Goal: Transaction & Acquisition: Purchase product/service

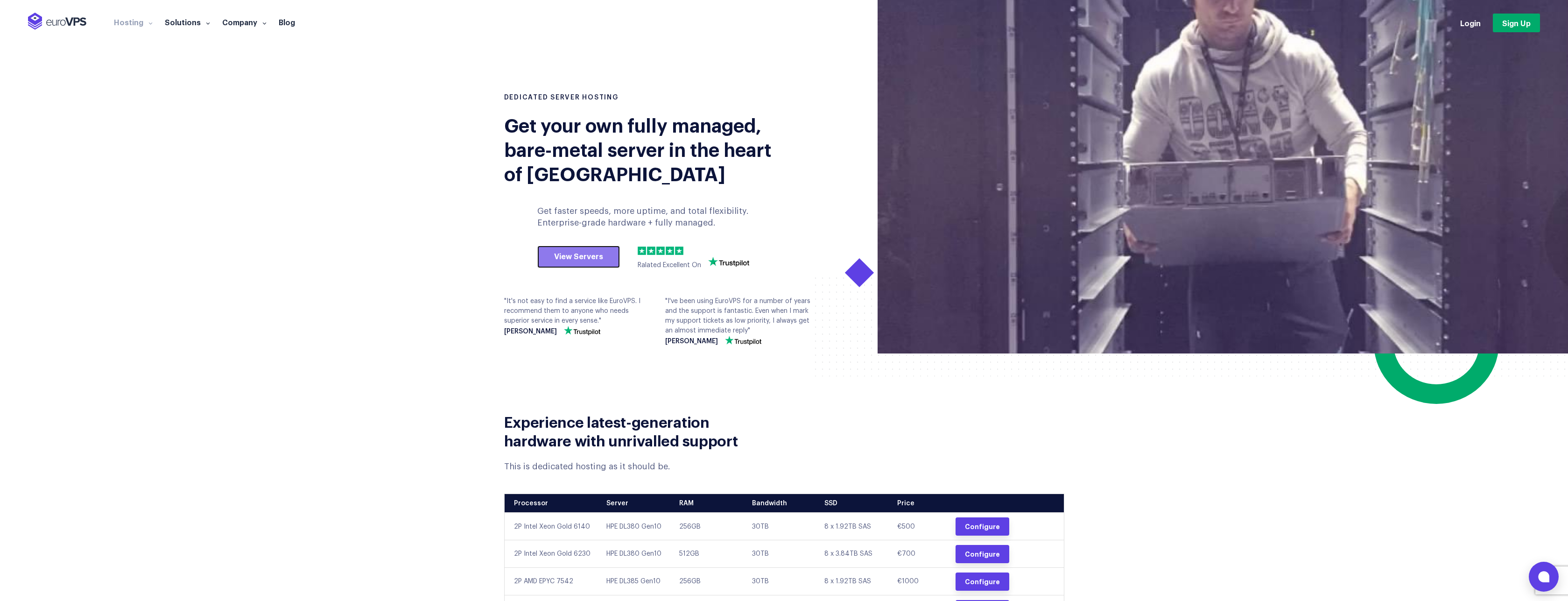
click at [577, 263] on link "View Servers" at bounding box center [579, 256] width 83 height 22
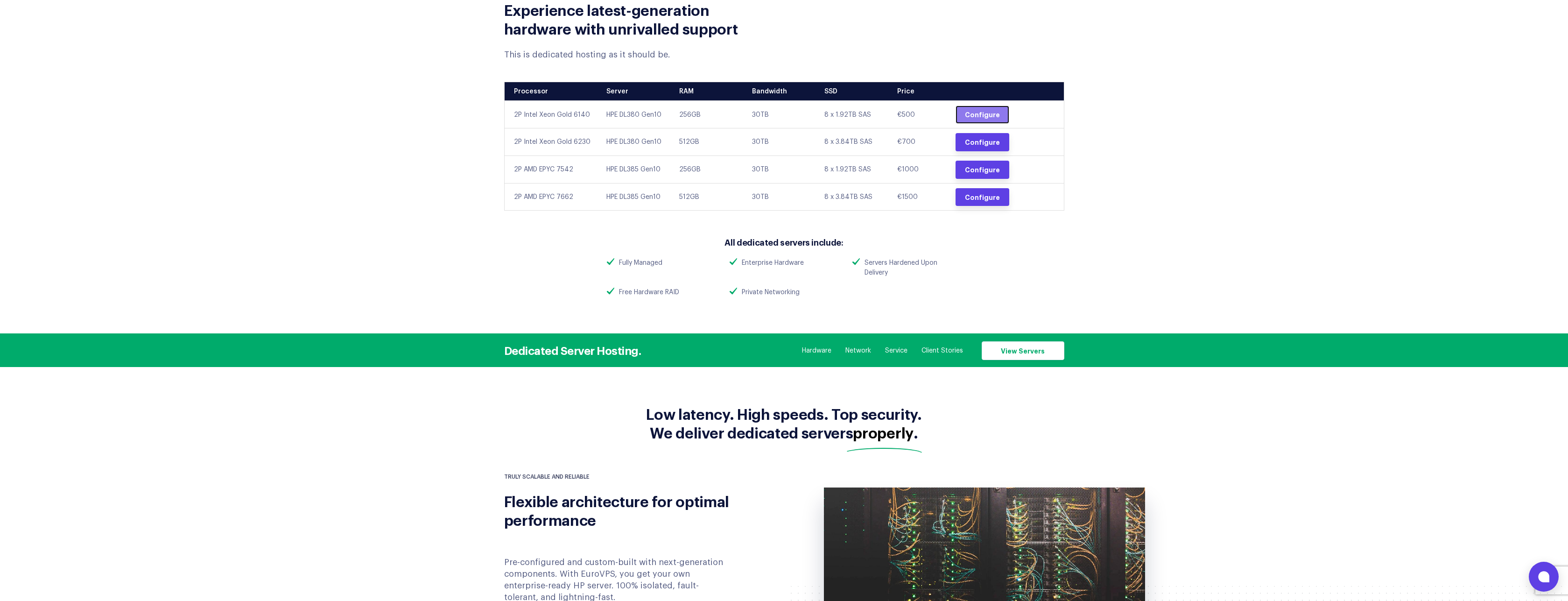
click at [988, 118] on link "Configure" at bounding box center [982, 115] width 54 height 18
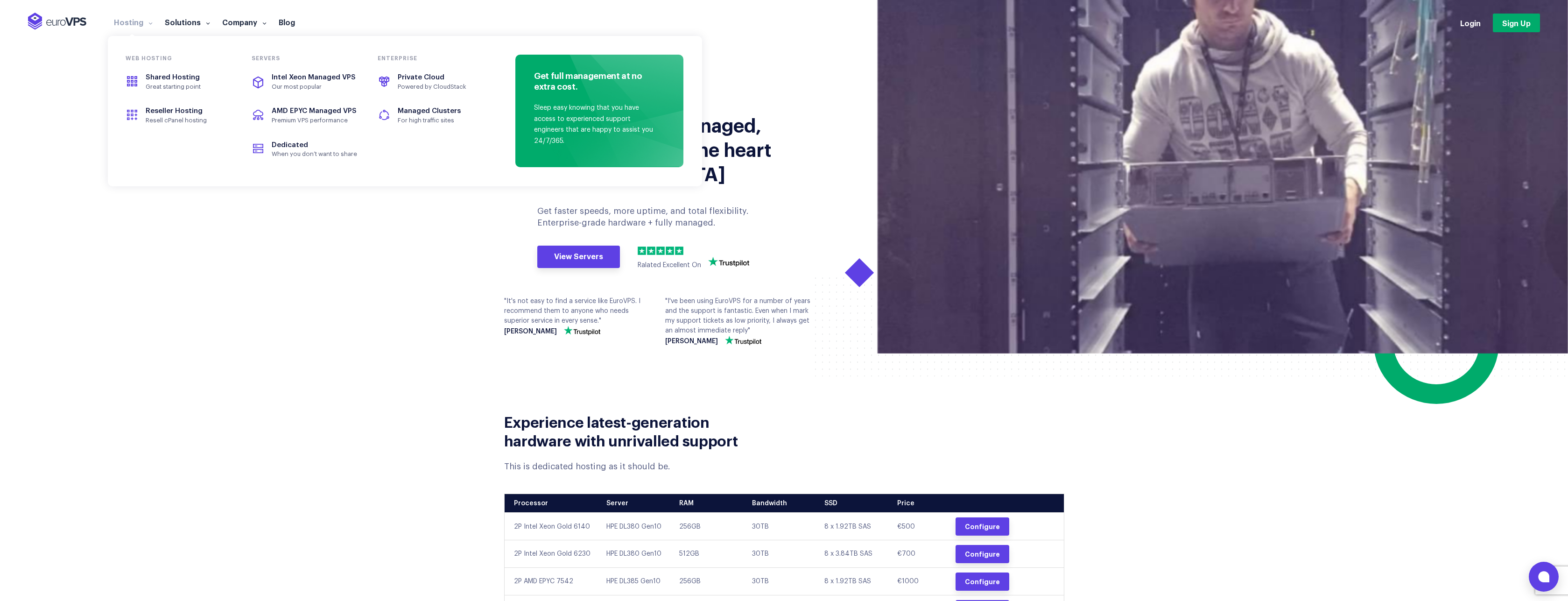
click at [131, 27] on li "Hosting Web hosting Shared Hosting Great starting point Reseller Hosting Resell…" at bounding box center [133, 26] width 51 height 18
click at [339, 83] on span "Intel Xeon Managed VPS" at bounding box center [305, 77] width 105 height 11
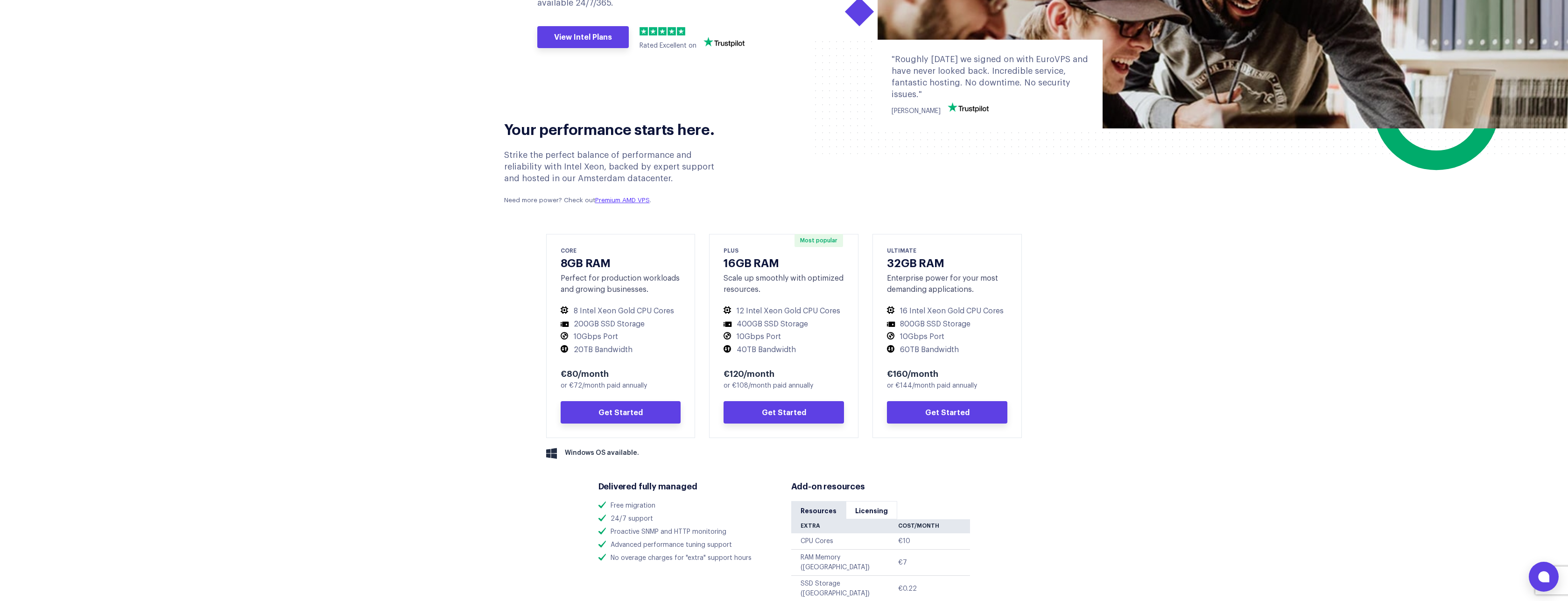
scroll to position [392, 0]
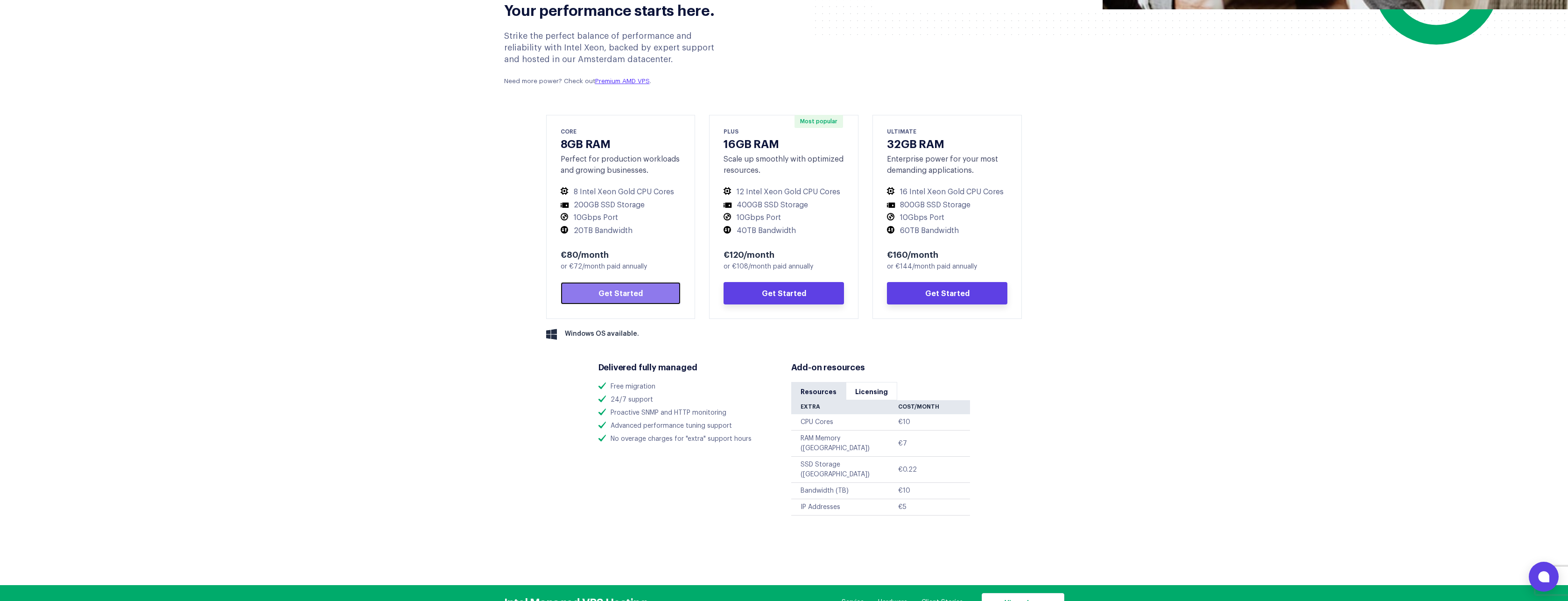
click at [628, 290] on link "Get Started" at bounding box center [620, 293] width 120 height 22
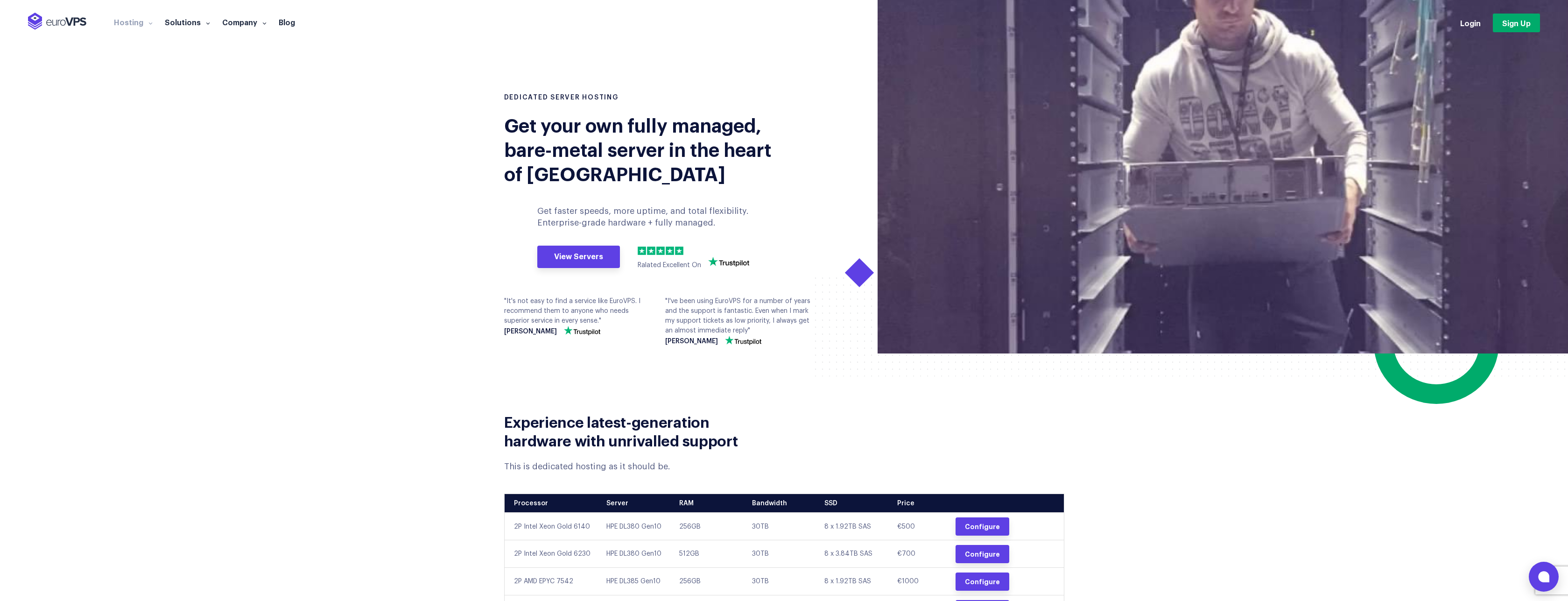
click at [118, 24] on link "Hosting" at bounding box center [133, 22] width 51 height 10
